Goal: Task Accomplishment & Management: Complete application form

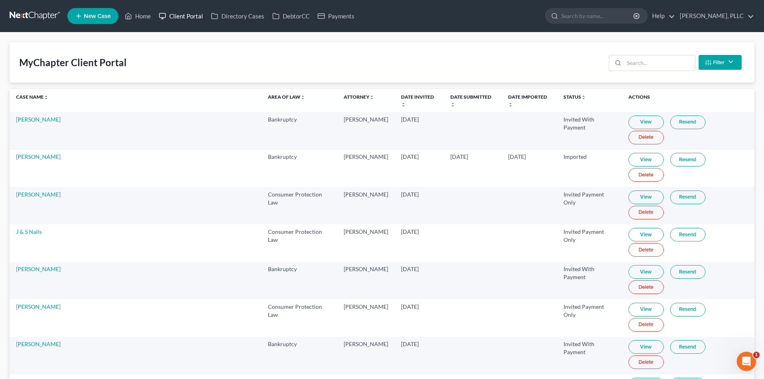
click at [181, 14] on link "Client Portal" at bounding box center [181, 16] width 52 height 14
click at [570, 11] on input "search" at bounding box center [597, 15] width 73 height 15
type input "e"
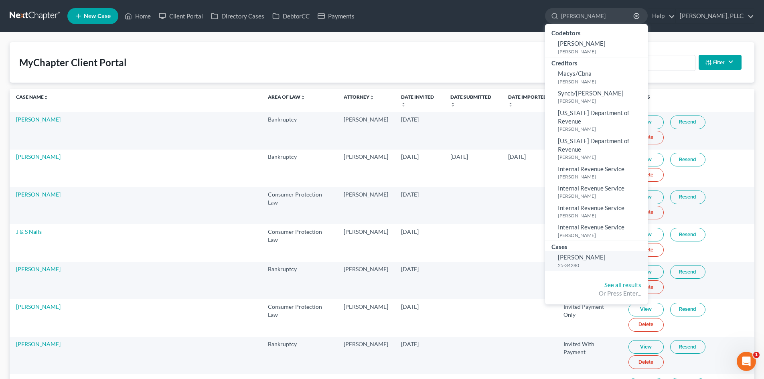
type input "[PERSON_NAME]"
click at [561, 258] on span "[PERSON_NAME]" at bounding box center [582, 257] width 48 height 7
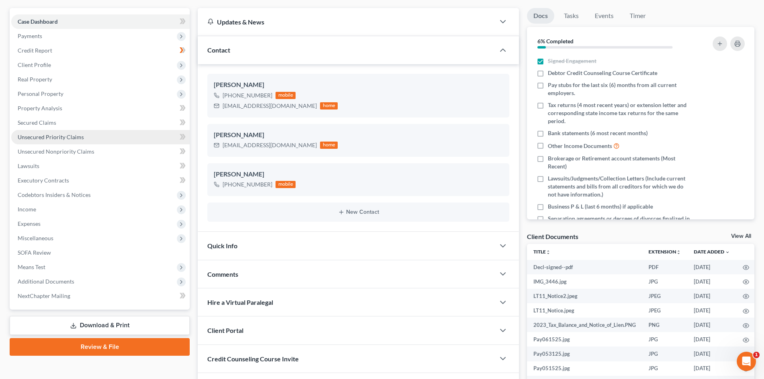
scroll to position [80, 0]
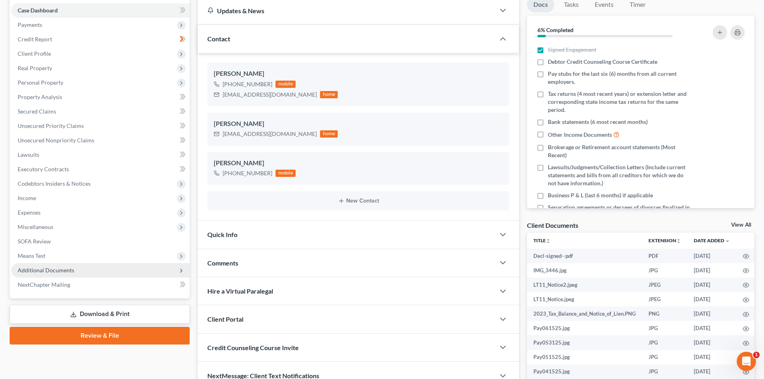
click at [58, 268] on span "Additional Documents" at bounding box center [46, 270] width 57 height 7
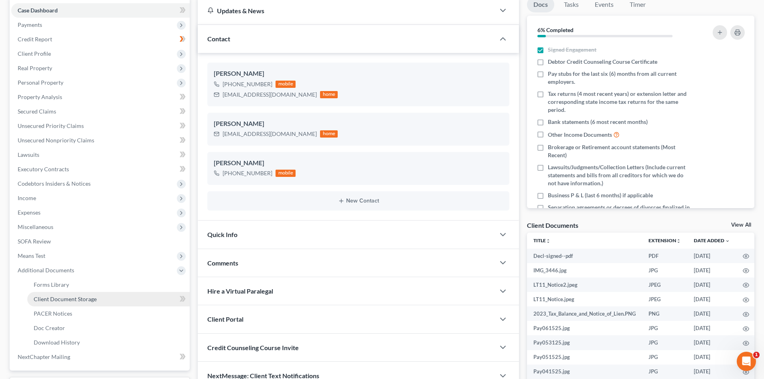
click at [50, 296] on span "Client Document Storage" at bounding box center [65, 299] width 63 height 7
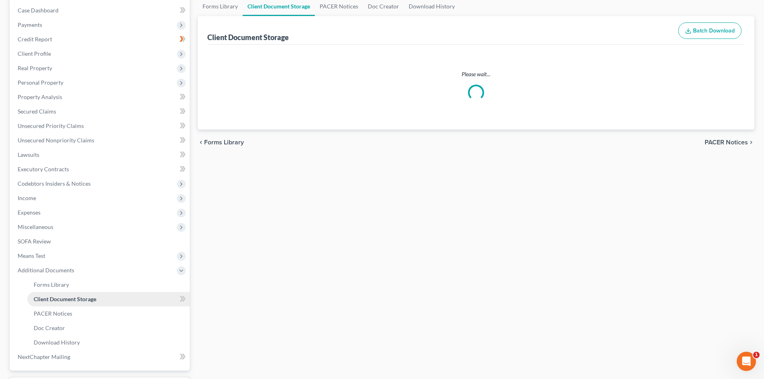
scroll to position [11, 0]
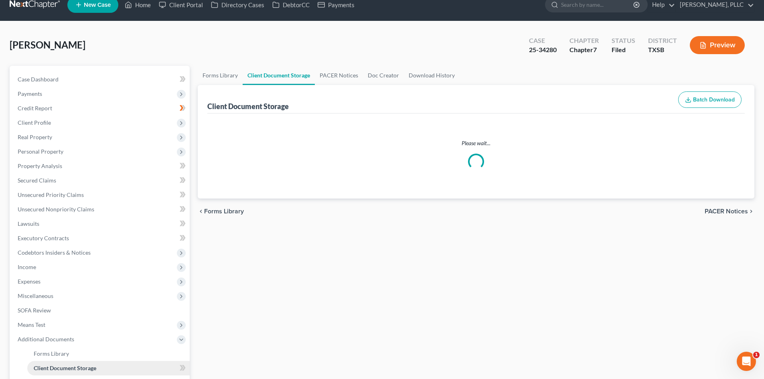
select select "8"
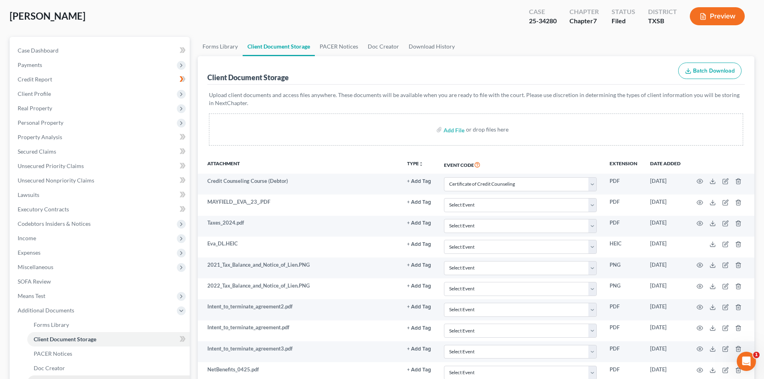
scroll to position [0, 0]
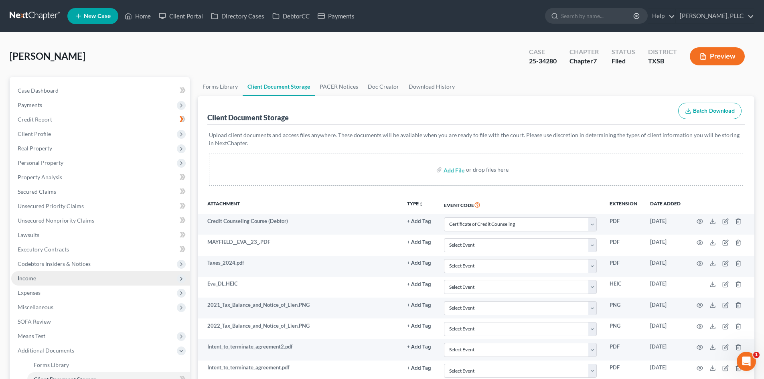
click at [41, 279] on span "Income" at bounding box center [100, 278] width 179 height 14
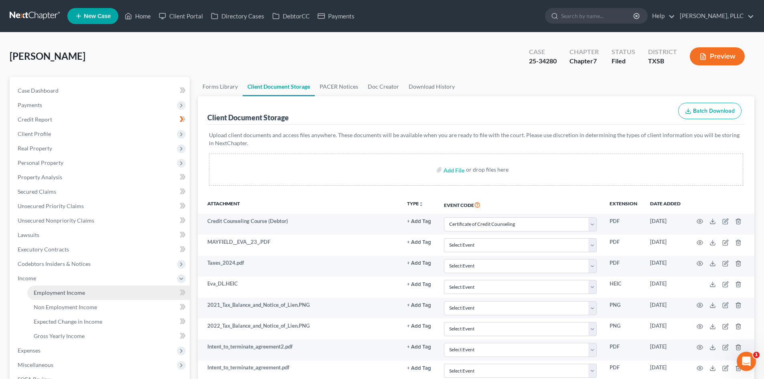
click at [37, 292] on span "Employment Income" at bounding box center [59, 292] width 51 height 7
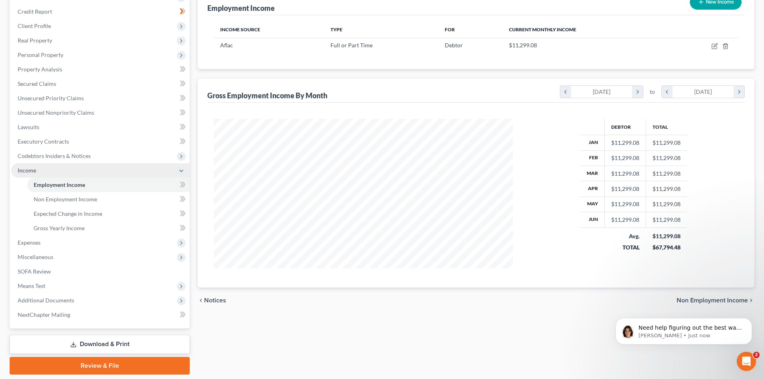
scroll to position [94, 0]
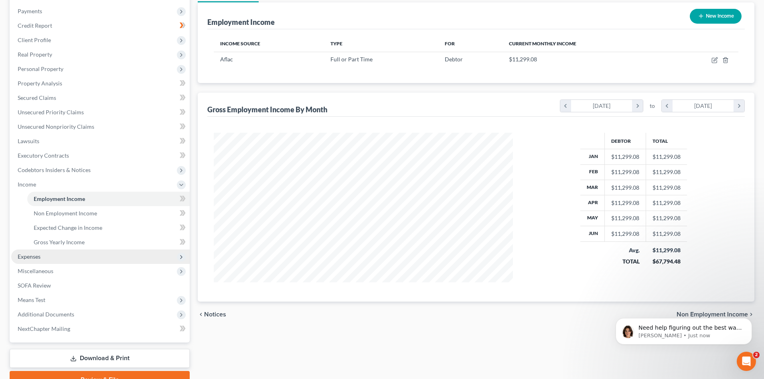
click at [39, 253] on span "Expenses" at bounding box center [29, 256] width 23 height 7
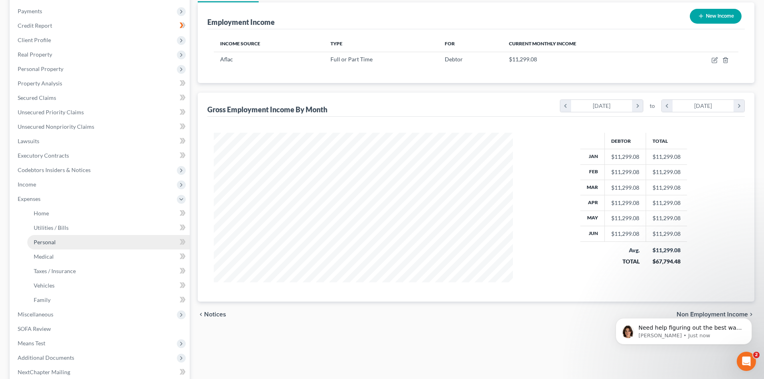
click at [42, 240] on span "Personal" at bounding box center [45, 242] width 22 height 7
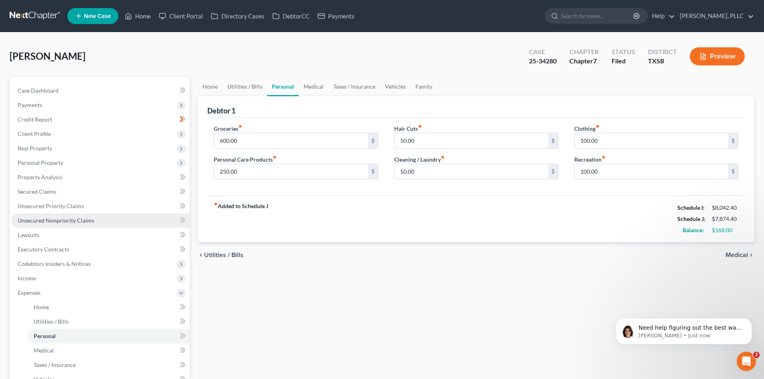
click at [38, 217] on span "Unsecured Nonpriority Claims" at bounding box center [56, 220] width 77 height 7
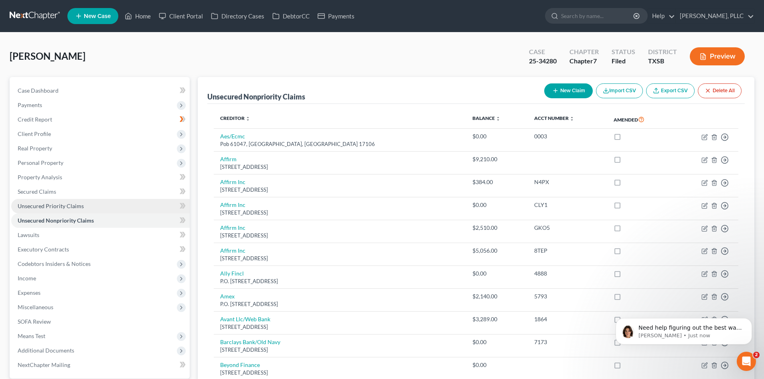
click at [40, 206] on span "Unsecured Priority Claims" at bounding box center [51, 206] width 66 height 7
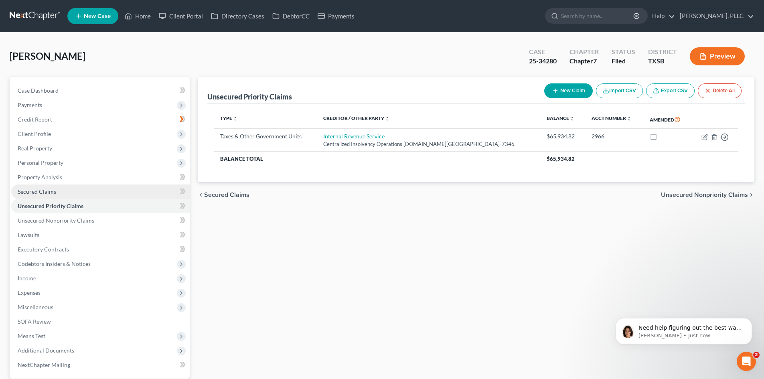
click at [38, 192] on span "Secured Claims" at bounding box center [37, 191] width 39 height 7
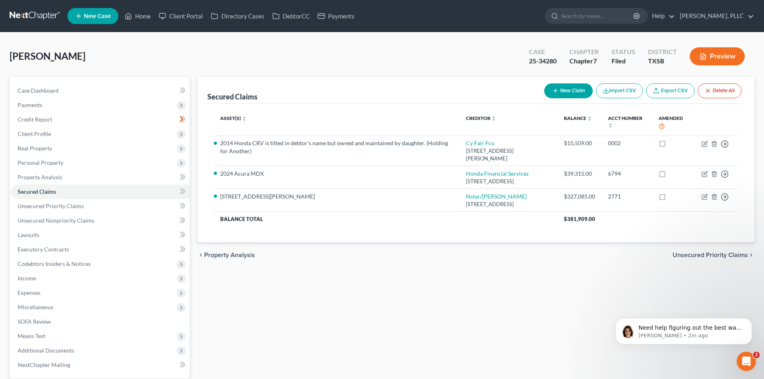
click at [552, 314] on div "Secured Claims New Claim Import CSV Export CSV Delete All Asset(s) expand_more …" at bounding box center [476, 251] width 565 height 348
click at [47, 136] on span "Client Profile" at bounding box center [34, 133] width 33 height 7
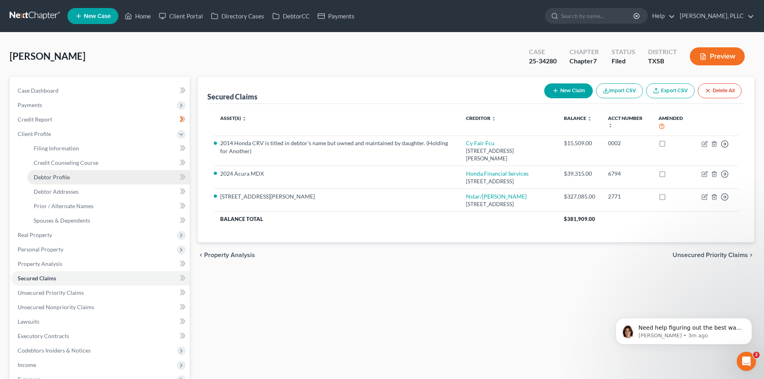
click at [51, 179] on span "Debtor Profile" at bounding box center [52, 177] width 36 height 7
select select "0"
select select "7"
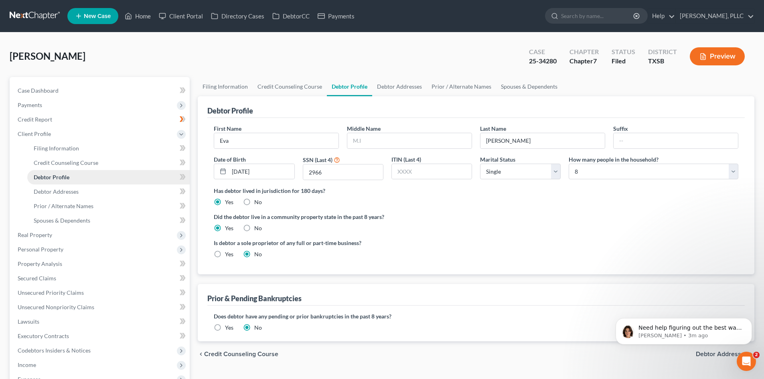
radio input "true"
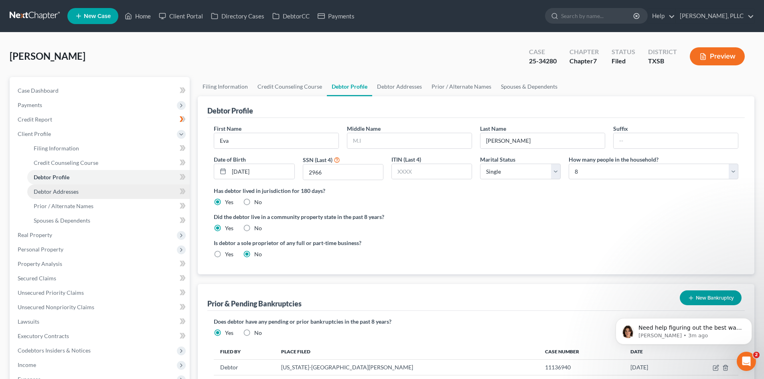
click at [62, 191] on span "Debtor Addresses" at bounding box center [56, 191] width 45 height 7
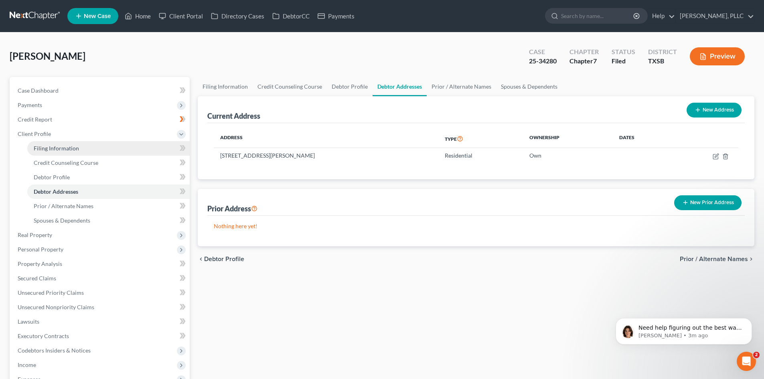
click at [41, 148] on span "Filing Information" at bounding box center [56, 148] width 45 height 7
select select "1"
select select "0"
select select "45"
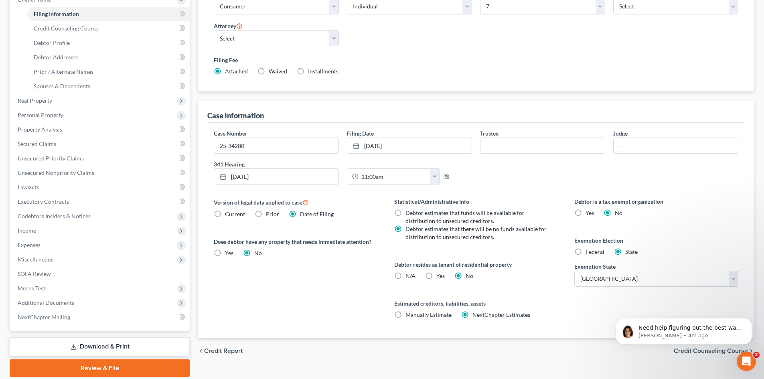
scroll to position [160, 0]
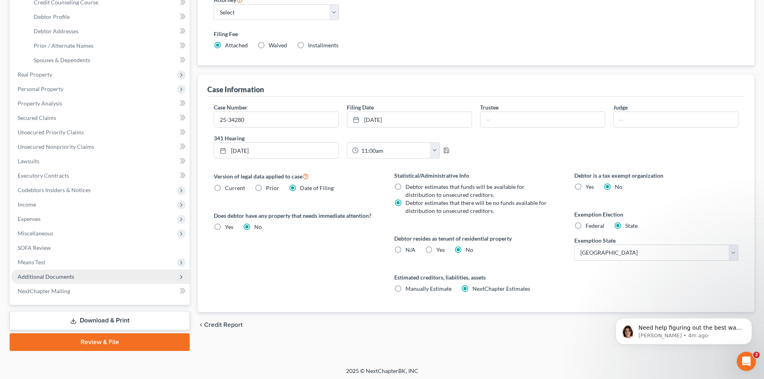
click at [43, 278] on span "Additional Documents" at bounding box center [46, 276] width 57 height 7
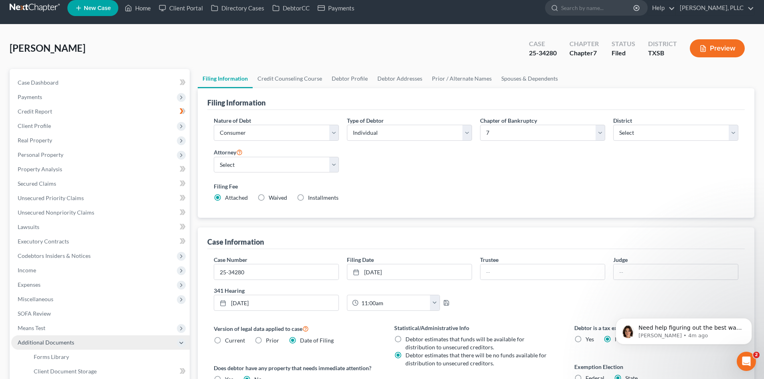
scroll to position [0, 0]
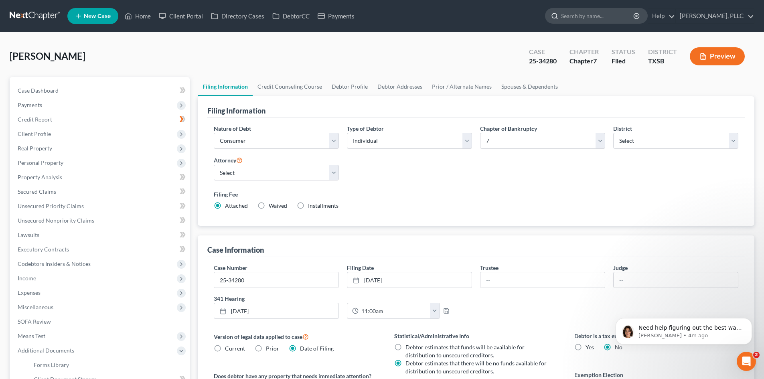
click at [568, 13] on input "search" at bounding box center [597, 15] width 73 height 15
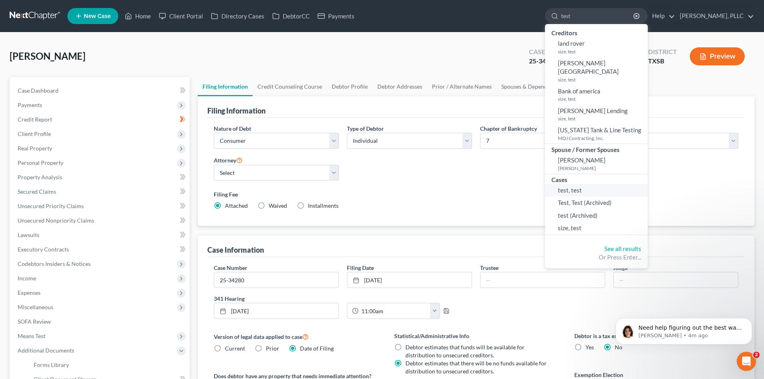
type input "test"
click at [579, 184] on link "test, test" at bounding box center [596, 190] width 103 height 12
select select "4"
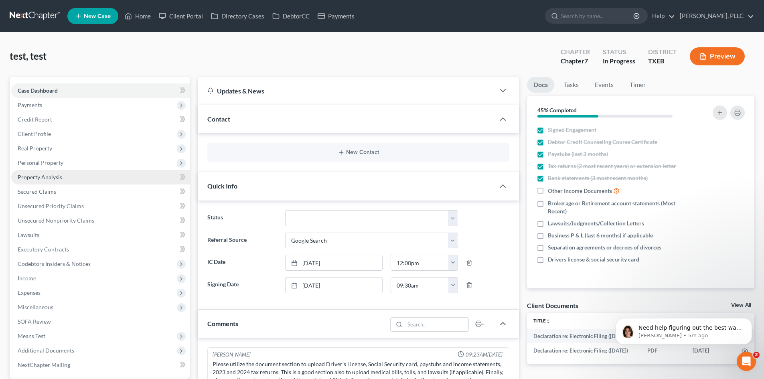
click at [44, 178] on span "Property Analysis" at bounding box center [40, 177] width 45 height 7
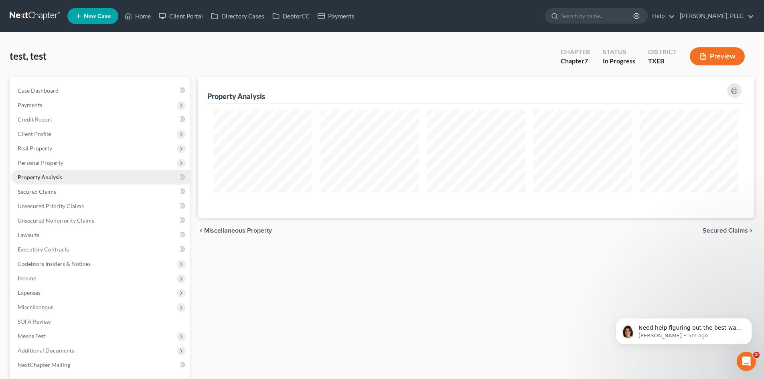
scroll to position [141, 557]
click at [51, 164] on span "Personal Property" at bounding box center [41, 162] width 46 height 7
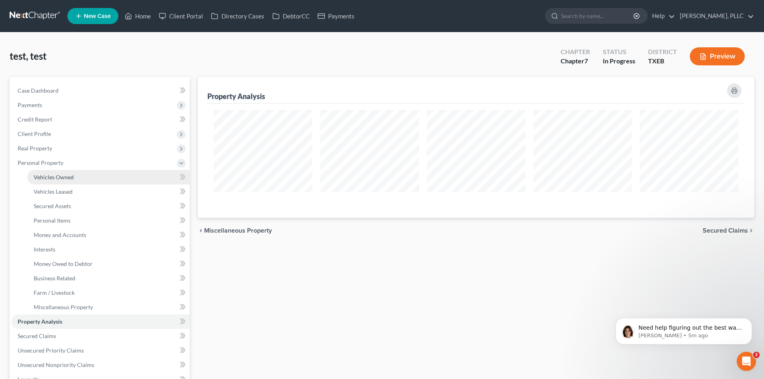
click at [63, 174] on span "Vehicles Owned" at bounding box center [54, 177] width 40 height 7
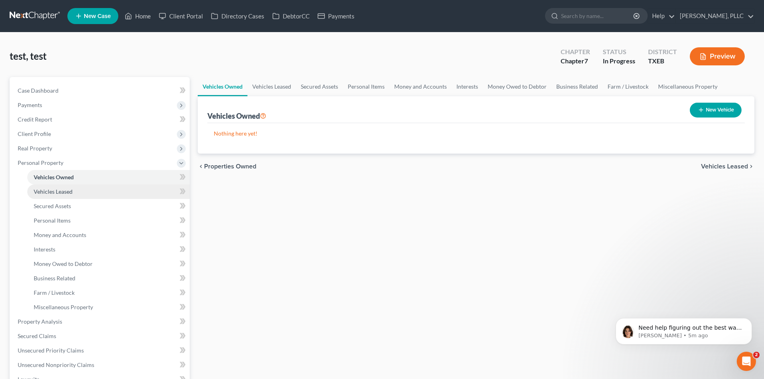
click at [51, 190] on span "Vehicles Leased" at bounding box center [53, 191] width 39 height 7
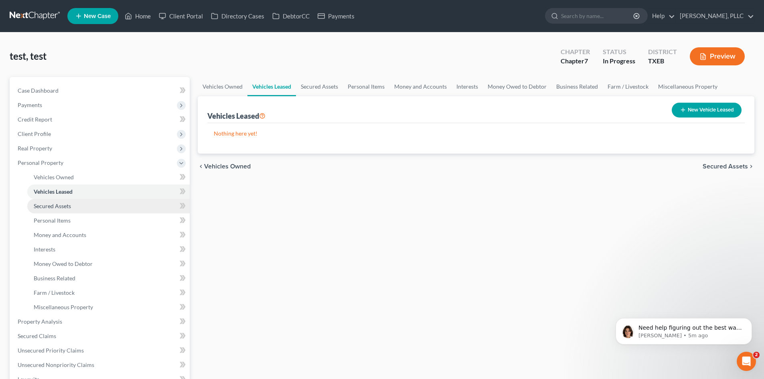
click at [46, 204] on span "Secured Assets" at bounding box center [52, 206] width 37 height 7
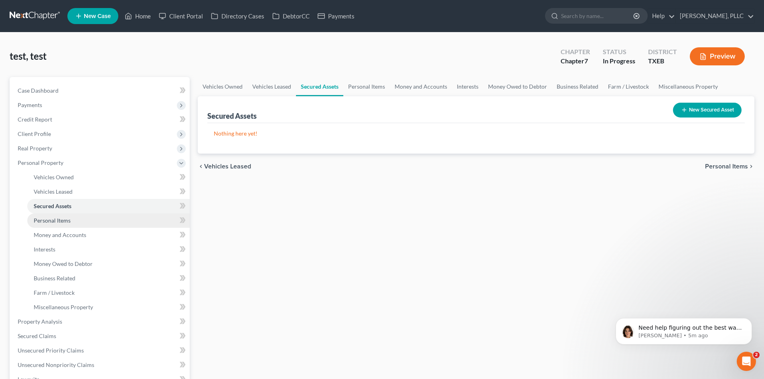
click at [45, 220] on span "Personal Items" at bounding box center [52, 220] width 37 height 7
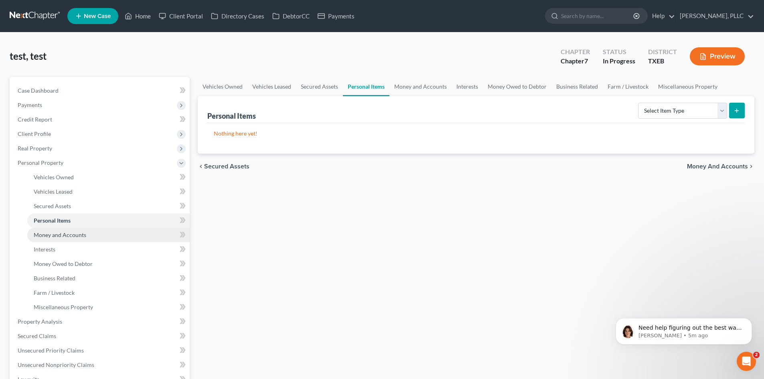
click at [47, 234] on span "Money and Accounts" at bounding box center [60, 234] width 53 height 7
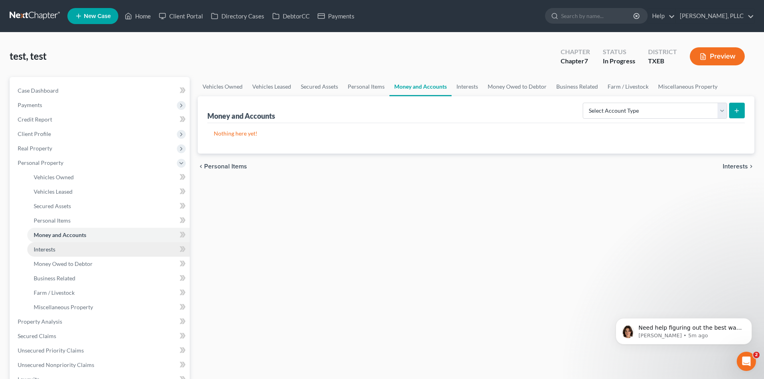
click at [57, 250] on link "Interests" at bounding box center [108, 249] width 162 height 14
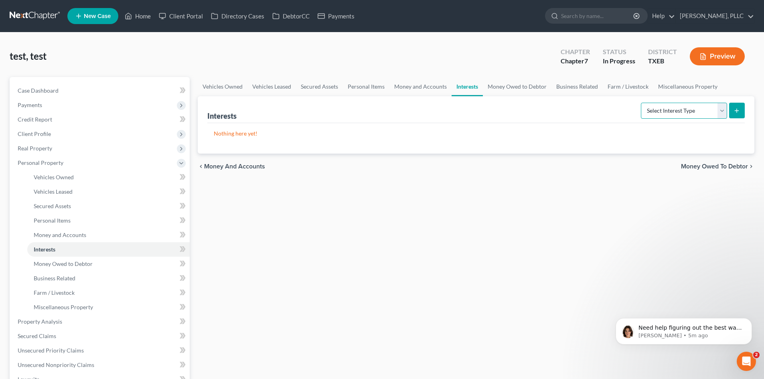
click at [720, 113] on select "Select Interest Type 401K Annuity Bond Education IRA Government Bond Government…" at bounding box center [684, 111] width 86 height 16
select select "401k"
click at [642, 103] on select "Select Interest Type 401K Annuity Bond Education IRA Government Bond Government…" at bounding box center [684, 111] width 86 height 16
click at [736, 111] on icon "submit" at bounding box center [737, 111] width 6 height 6
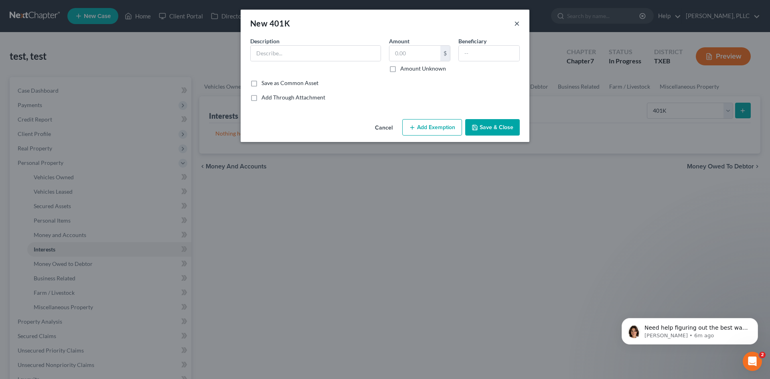
click at [518, 23] on button "×" at bounding box center [517, 23] width 6 height 10
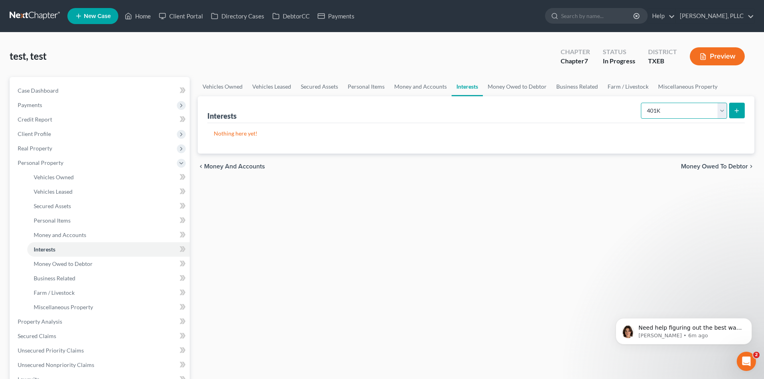
click at [723, 108] on select "Select Interest Type 401K Annuity Bond Education IRA Government Bond Government…" at bounding box center [684, 111] width 86 height 16
click at [529, 222] on div "Vehicles Owned Vehicles Leased Secured Assets Personal Items Money and Accounts…" at bounding box center [476, 323] width 565 height 492
click at [51, 187] on link "Vehicles Leased" at bounding box center [108, 192] width 162 height 14
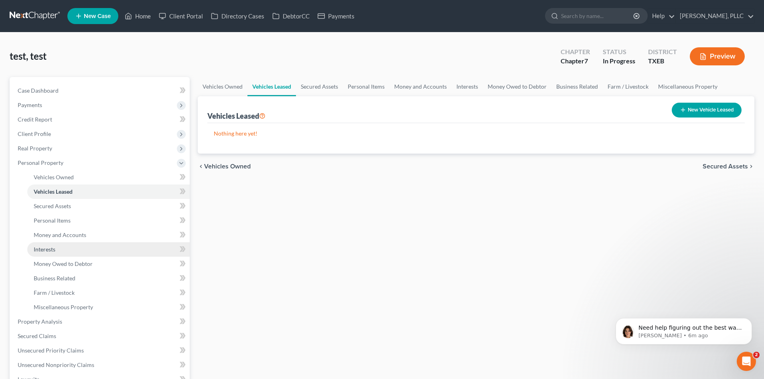
click at [49, 248] on span "Interests" at bounding box center [45, 249] width 22 height 7
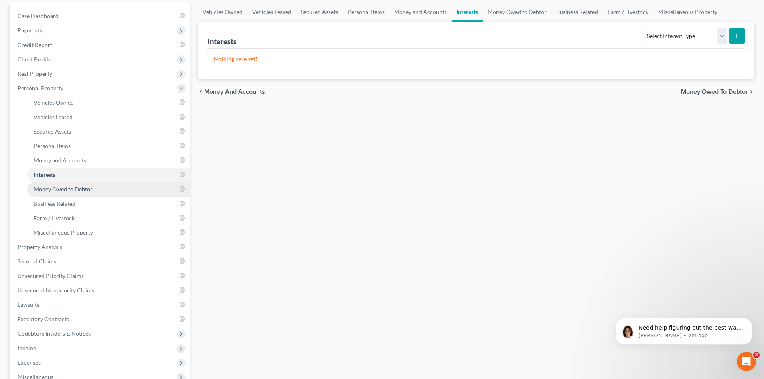
scroll to position [80, 0]
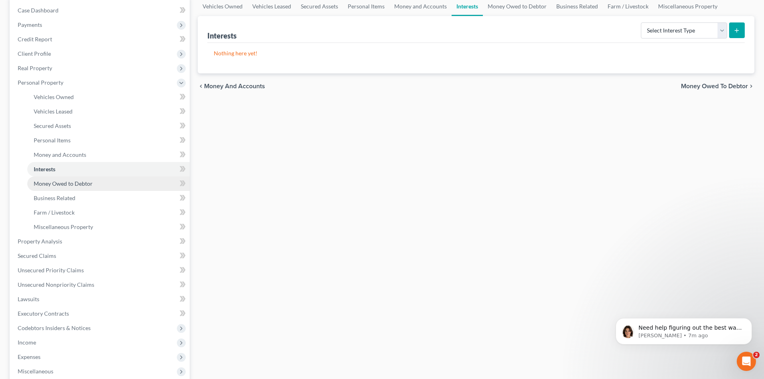
click at [86, 182] on span "Money Owed to Debtor" at bounding box center [63, 183] width 59 height 7
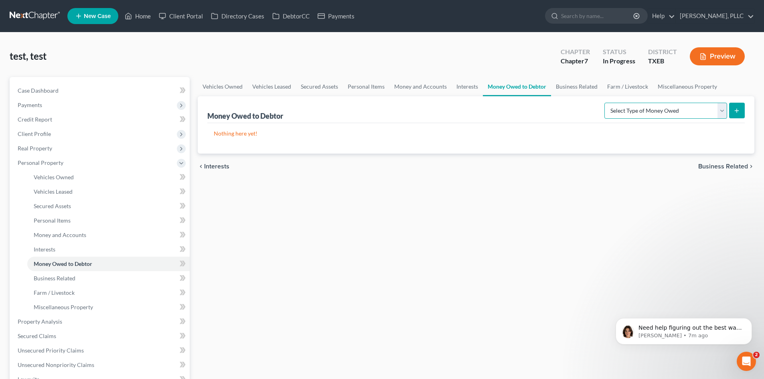
click at [723, 109] on select "Select Type of Money Owed Accounts Receivable Alimony Child Support Claims Agai…" at bounding box center [666, 111] width 123 height 16
click at [721, 108] on select "Select Type of Money Owed Accounts Receivable Alimony Child Support Claims Agai…" at bounding box center [666, 111] width 123 height 16
click at [189, 15] on link "Client Portal" at bounding box center [181, 16] width 52 height 14
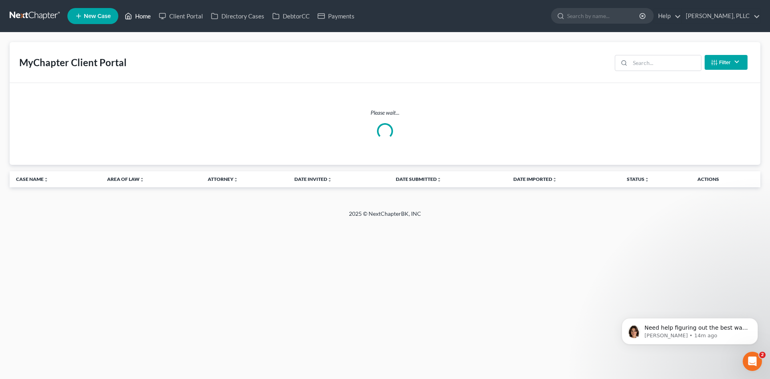
click at [141, 14] on link "Home" at bounding box center [138, 16] width 34 height 14
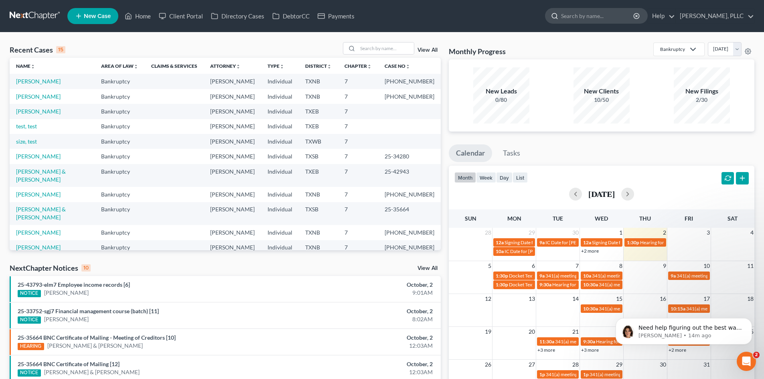
click at [589, 10] on input "search" at bounding box center [597, 15] width 73 height 15
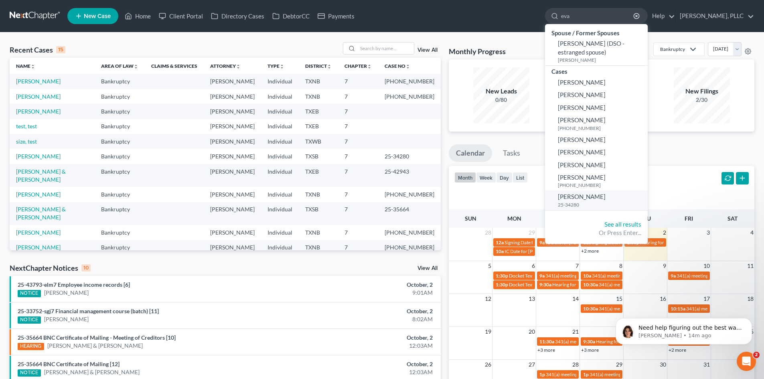
type input "eva"
click at [573, 199] on span "[PERSON_NAME]" at bounding box center [582, 196] width 48 height 7
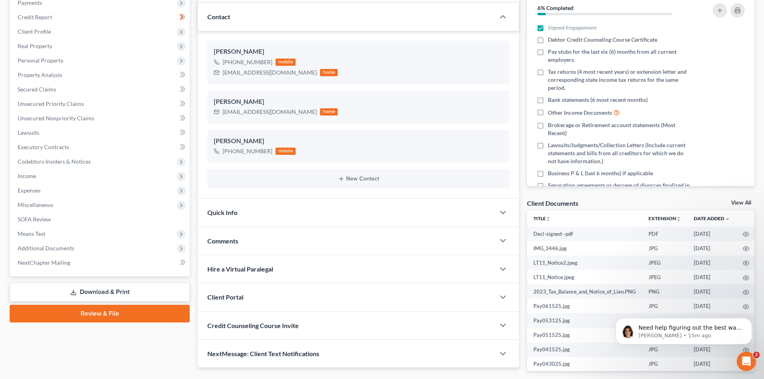
scroll to position [120, 0]
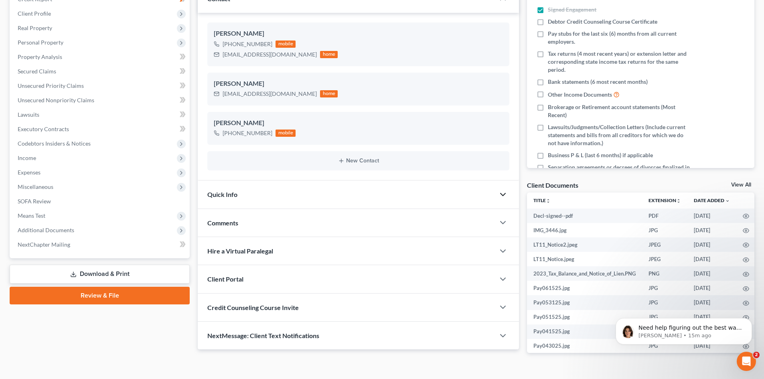
click at [502, 194] on icon "button" at bounding box center [503, 195] width 10 height 10
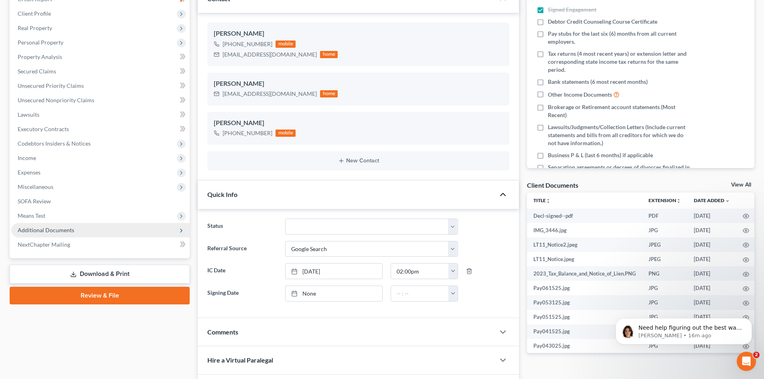
click at [63, 230] on span "Additional Documents" at bounding box center [46, 230] width 57 height 7
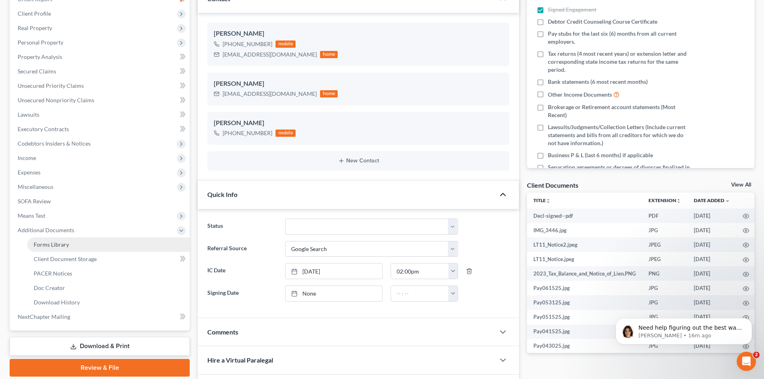
click at [59, 244] on span "Forms Library" at bounding box center [51, 244] width 35 height 7
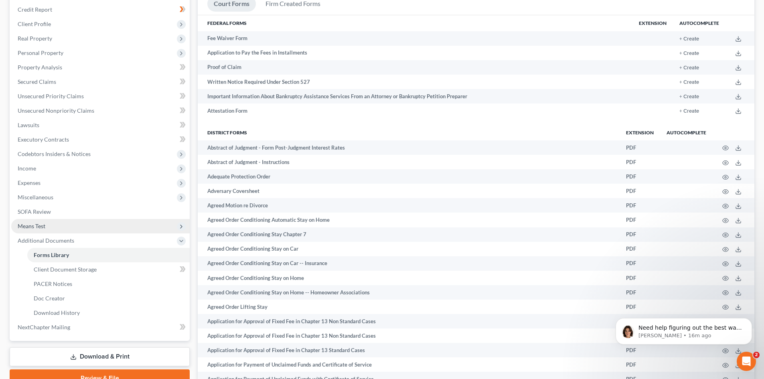
scroll to position [160, 0]
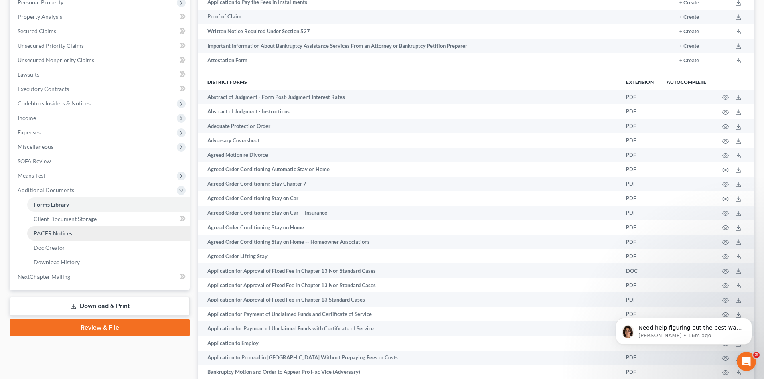
click at [45, 236] on span "PACER Notices" at bounding box center [53, 233] width 39 height 7
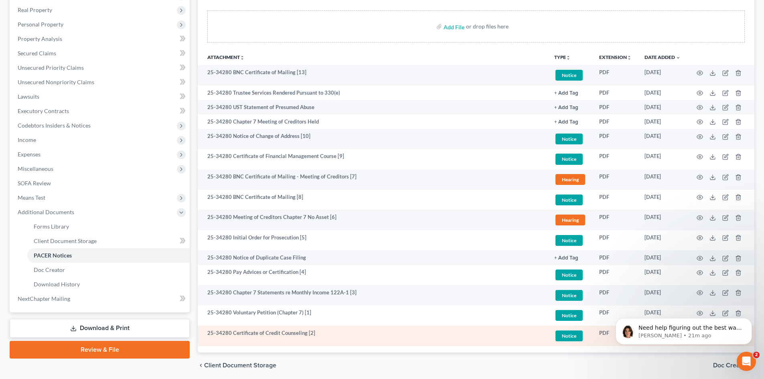
scroll to position [48, 0]
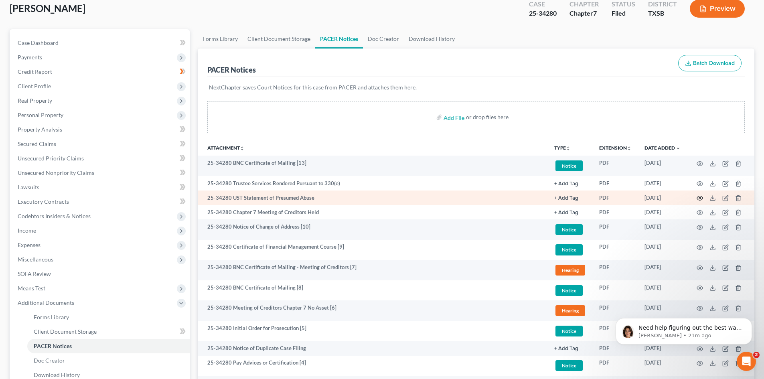
click at [698, 199] on icon "button" at bounding box center [700, 198] width 6 height 6
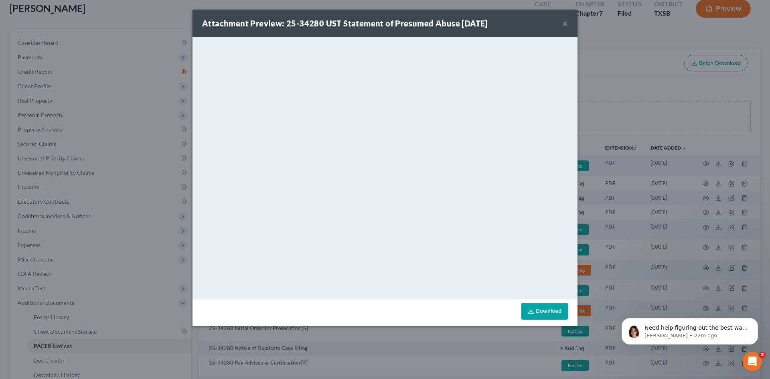
click at [566, 23] on button "×" at bounding box center [565, 23] width 6 height 10
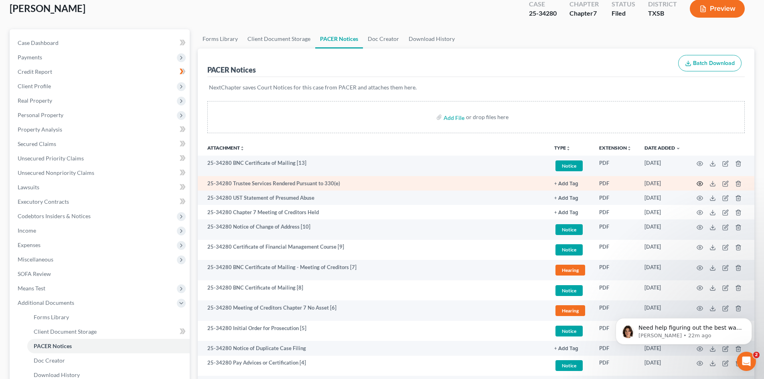
click at [700, 184] on icon "button" at bounding box center [700, 184] width 6 height 6
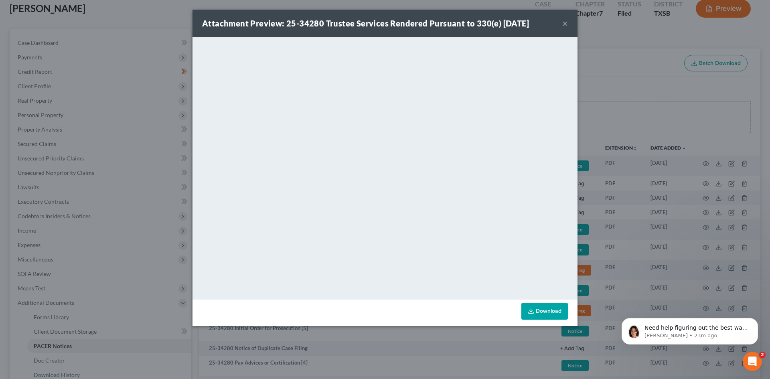
click at [565, 22] on button "×" at bounding box center [565, 23] width 6 height 10
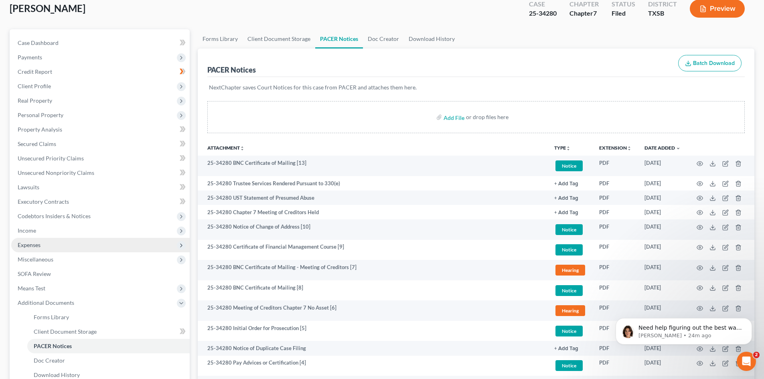
click at [42, 243] on span "Expenses" at bounding box center [100, 245] width 179 height 14
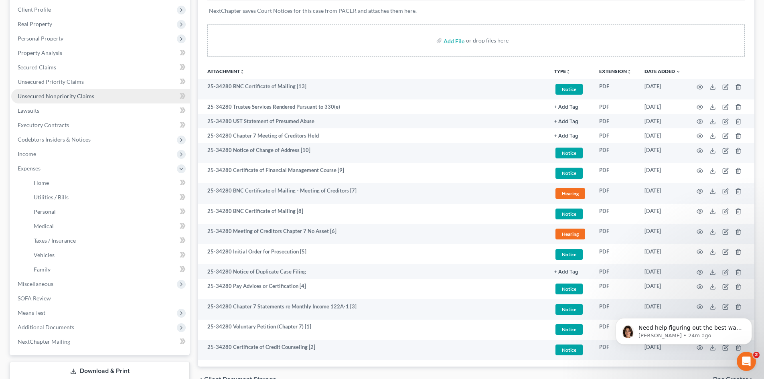
scroll to position [128, 0]
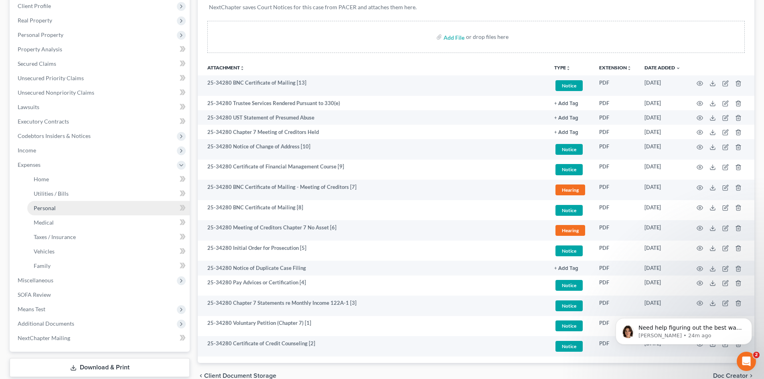
click at [57, 210] on link "Personal" at bounding box center [108, 208] width 162 height 14
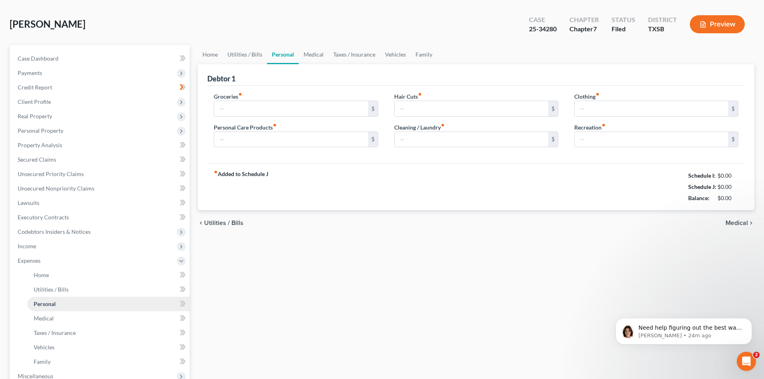
scroll to position [2, 0]
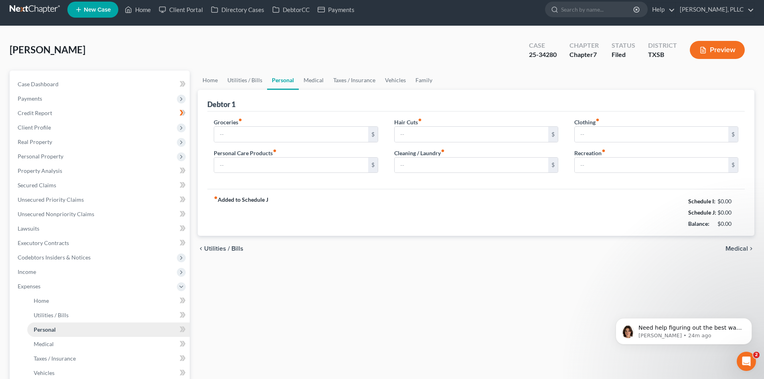
type input "600.00"
type input "250.00"
type input "50.00"
type input "100.00"
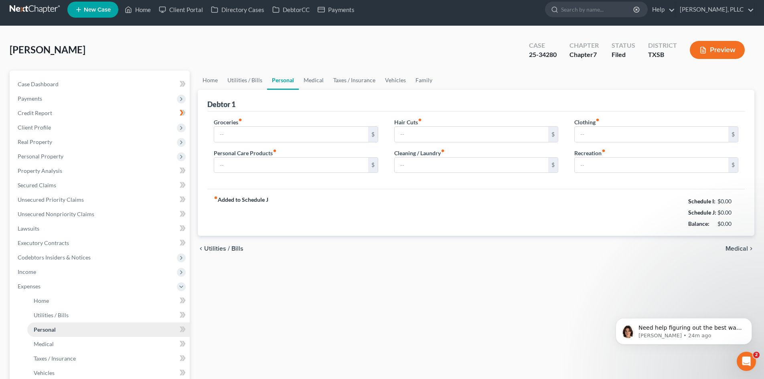
type input "100.00"
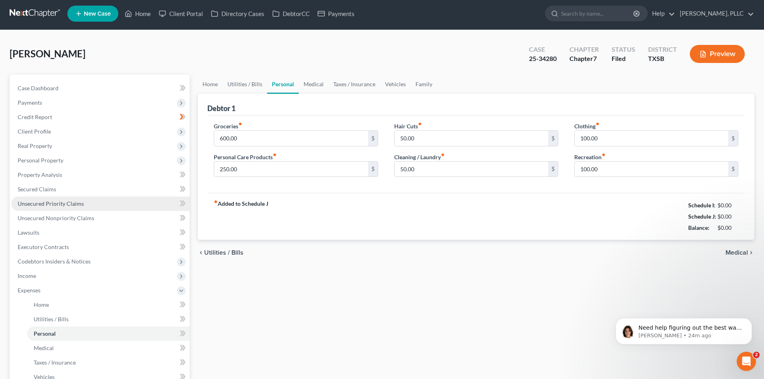
scroll to position [0, 0]
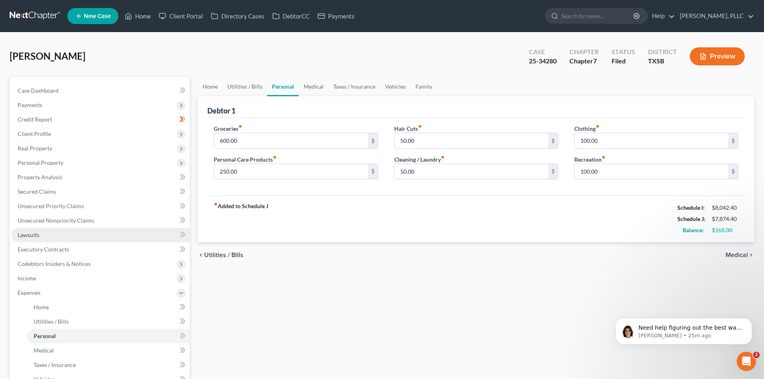
click at [39, 232] on link "Lawsuits" at bounding box center [100, 235] width 179 height 14
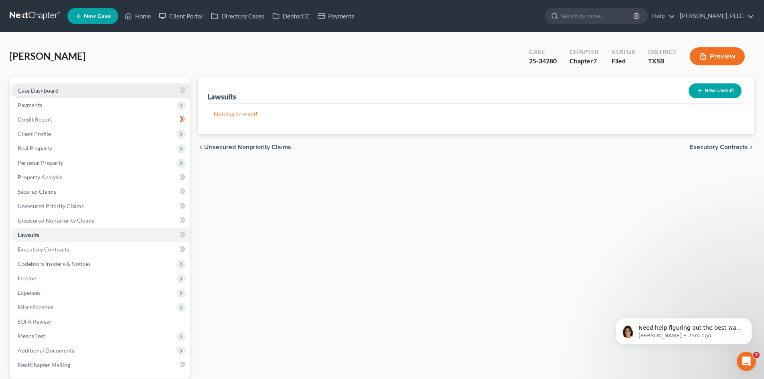
click at [49, 89] on span "Case Dashboard" at bounding box center [38, 90] width 41 height 7
select select "4"
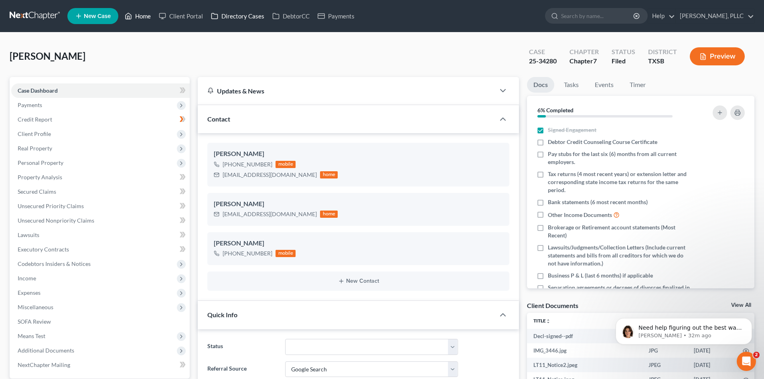
drag, startPoint x: 142, startPoint y: 13, endPoint x: 227, endPoint y: 11, distance: 84.3
click at [142, 13] on link "Home" at bounding box center [138, 16] width 34 height 14
